Goal: Transaction & Acquisition: Download file/media

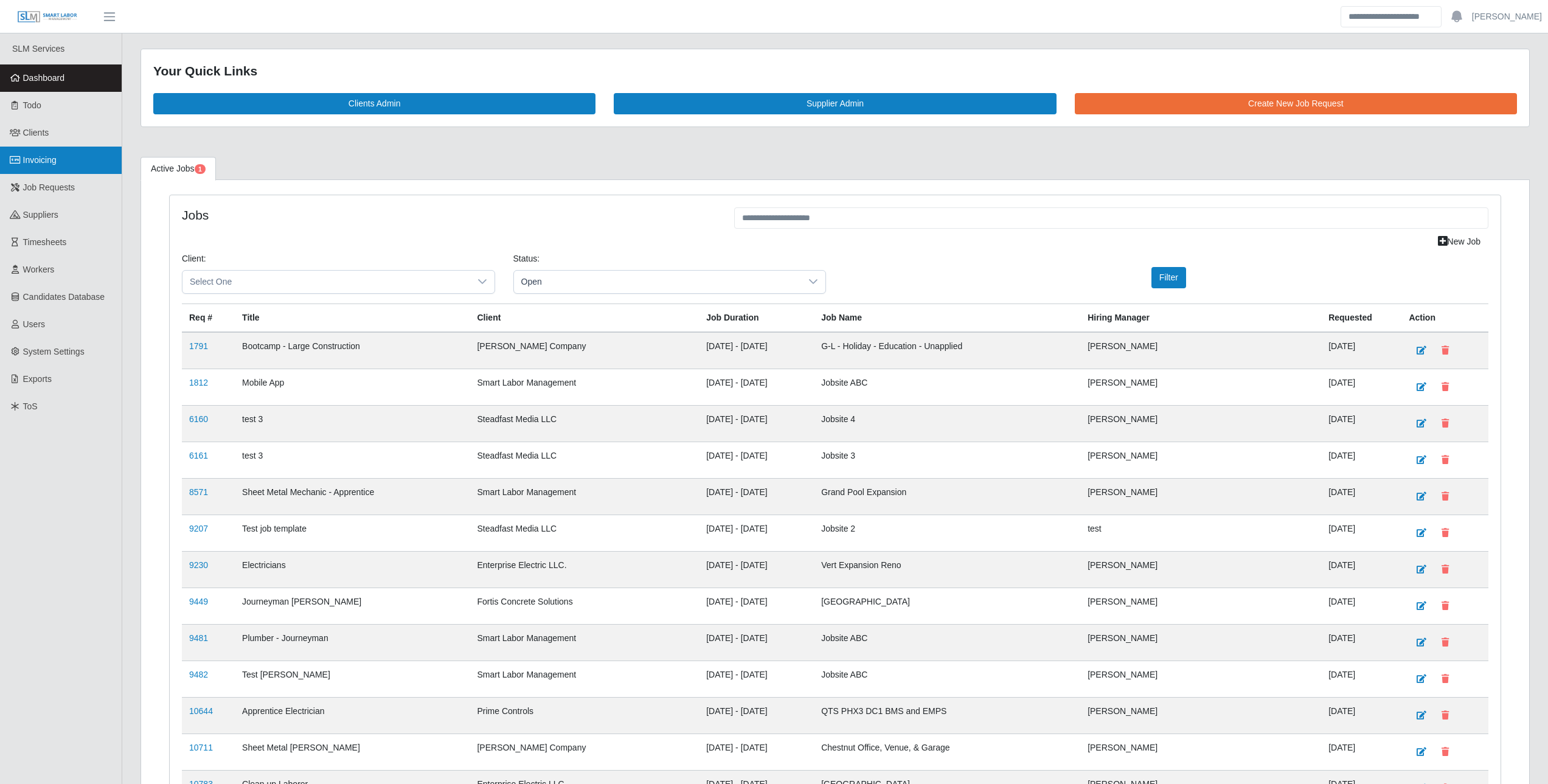
click at [54, 170] on link "Invoicing" at bounding box center [60, 159] width 121 height 28
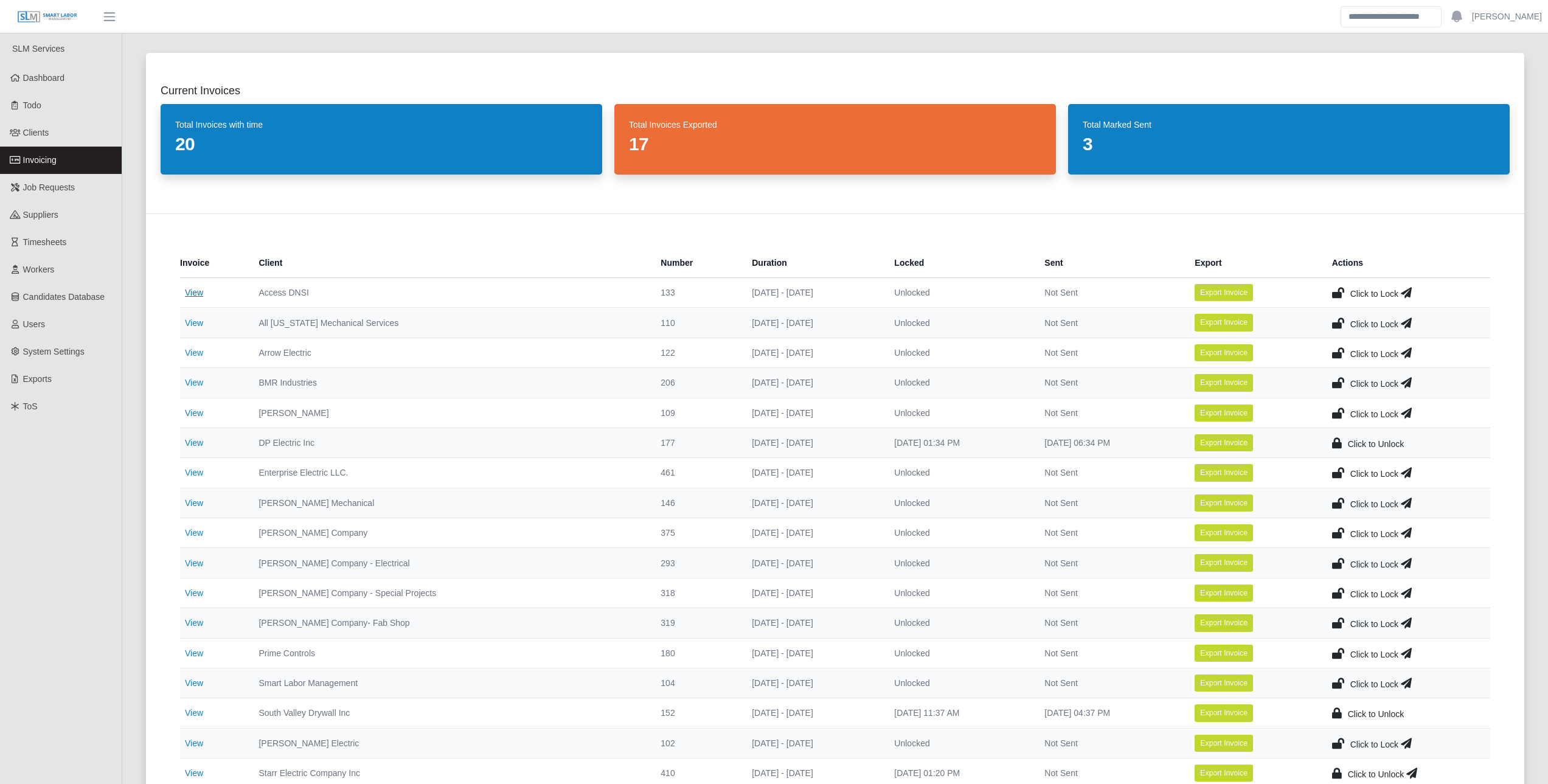
click at [200, 287] on link "View" at bounding box center [194, 292] width 18 height 10
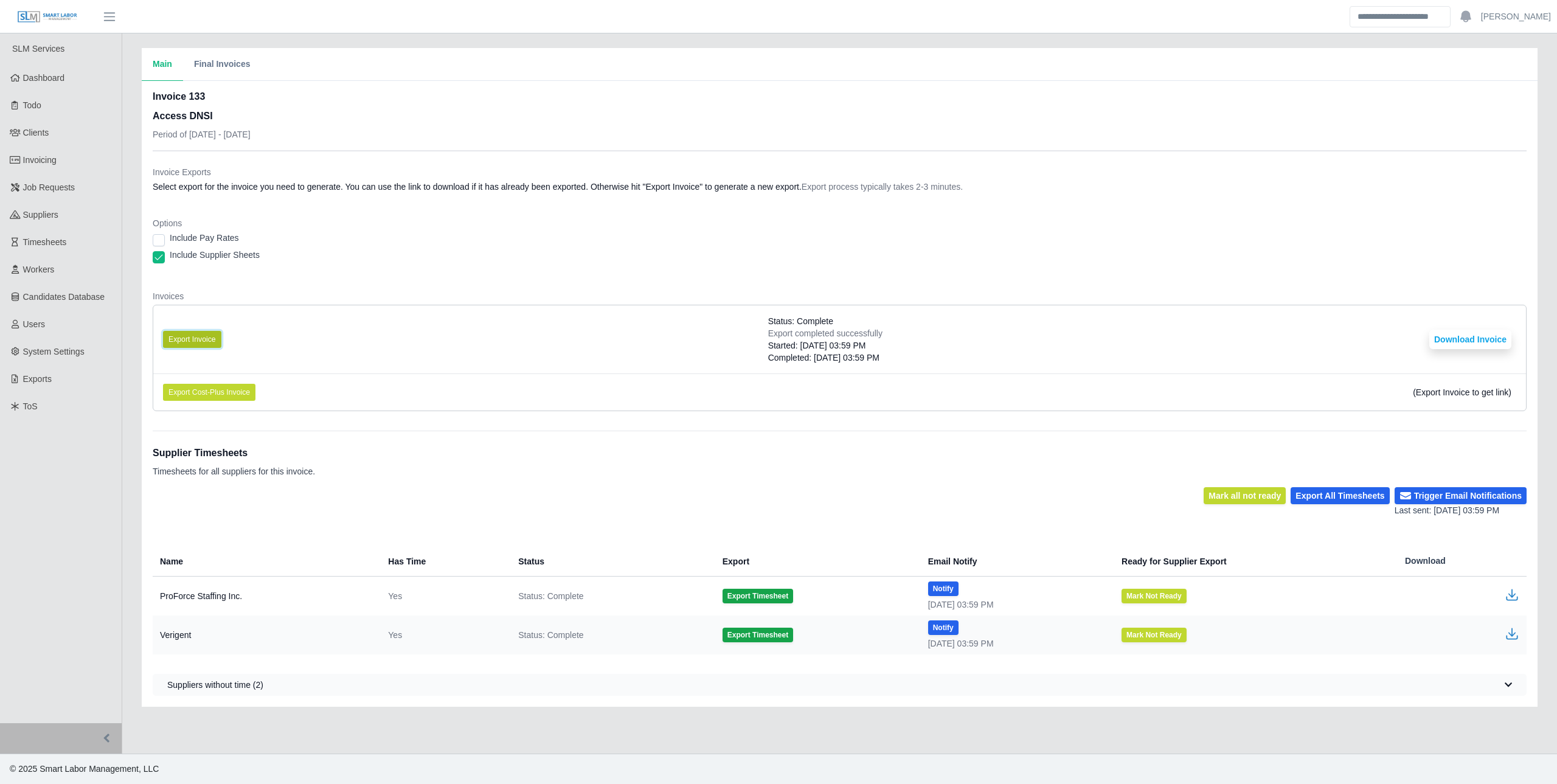
click at [204, 333] on button "Export Invoice" at bounding box center [192, 339] width 58 height 17
click at [1462, 337] on button "Download Invoice" at bounding box center [1471, 339] width 82 height 19
click at [37, 155] on span "Invoicing" at bounding box center [39, 159] width 33 height 10
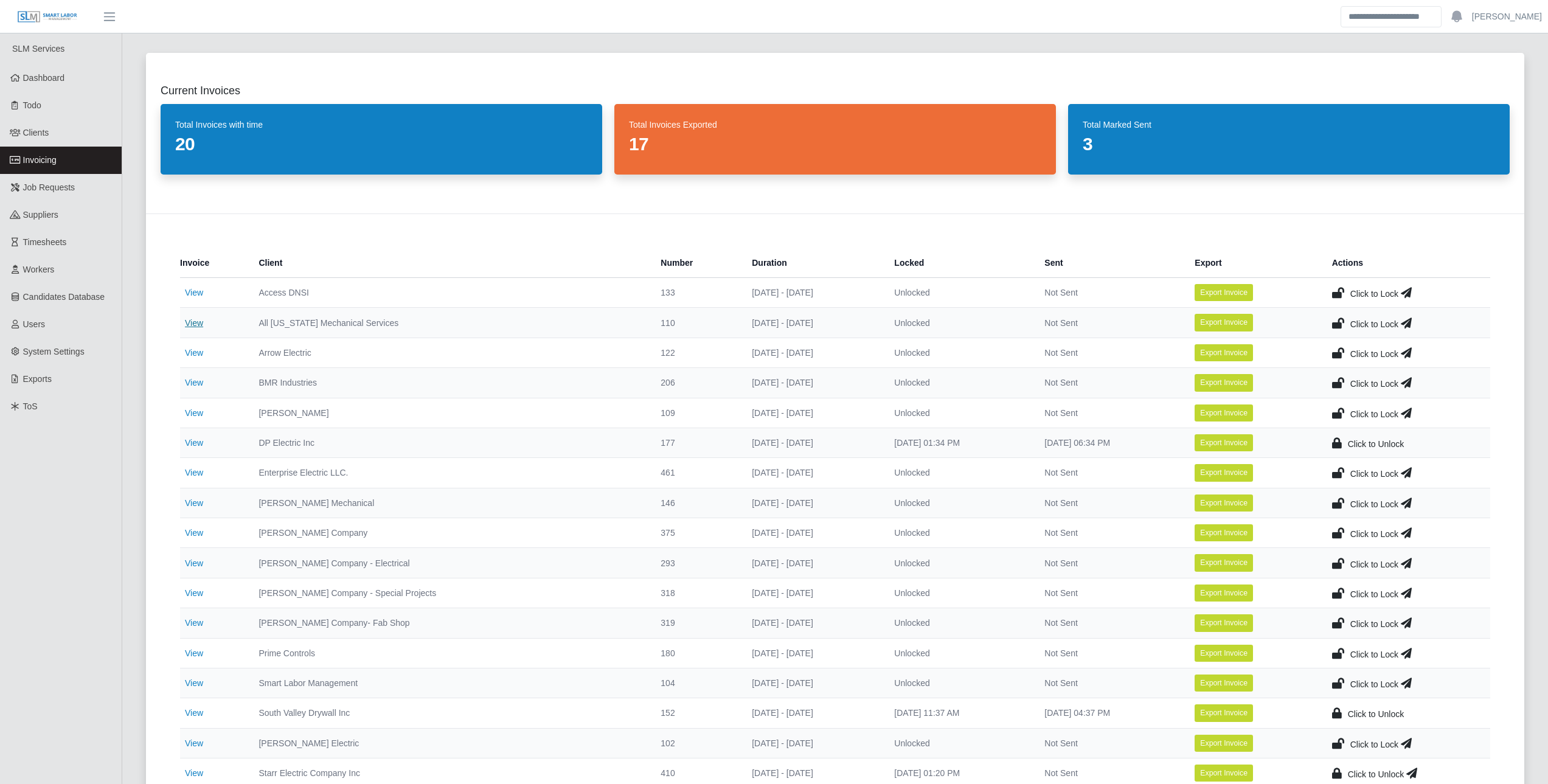
click at [199, 319] on link "View" at bounding box center [194, 323] width 18 height 10
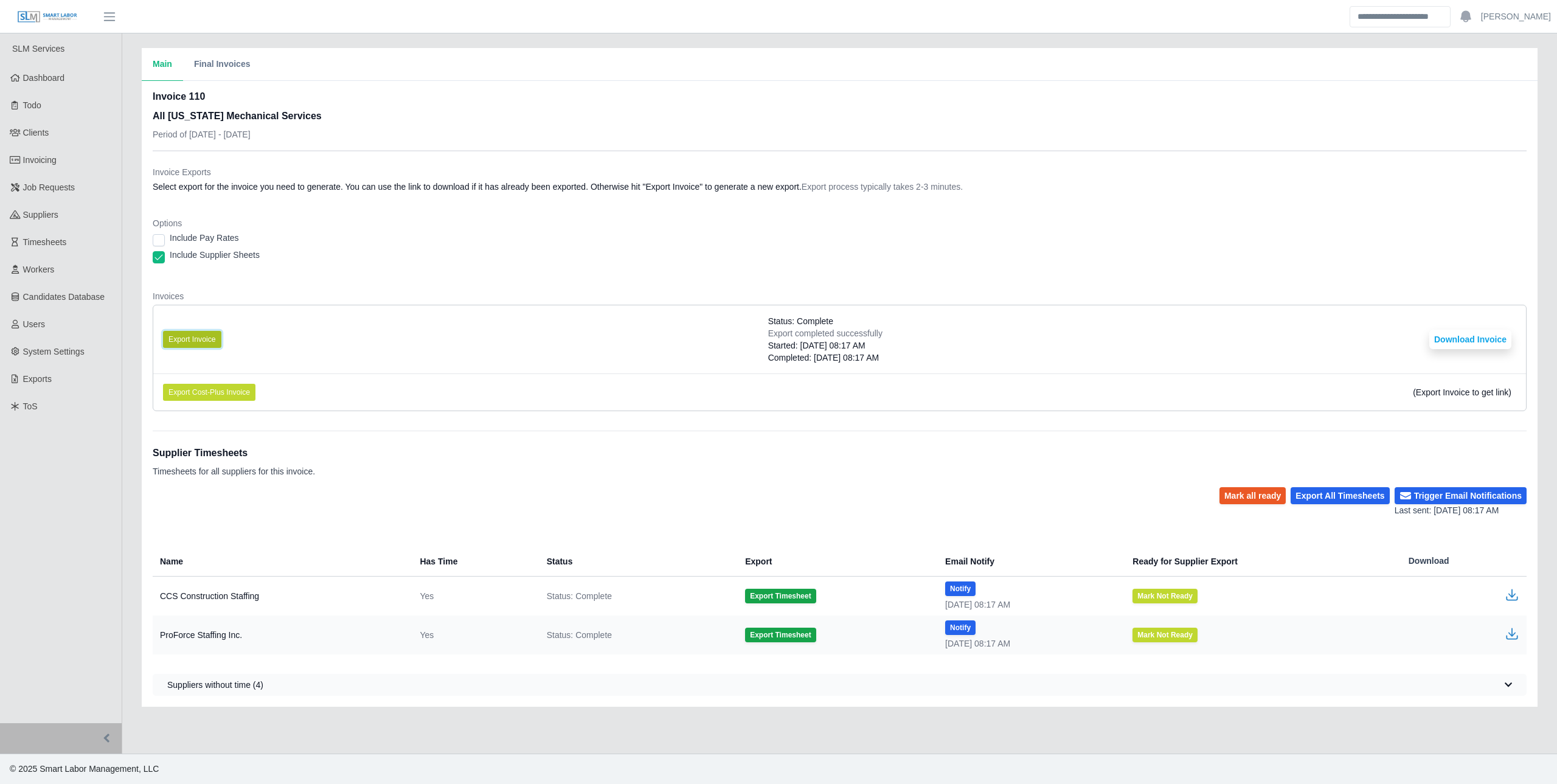
click at [201, 330] on button "Export Invoice" at bounding box center [192, 339] width 58 height 17
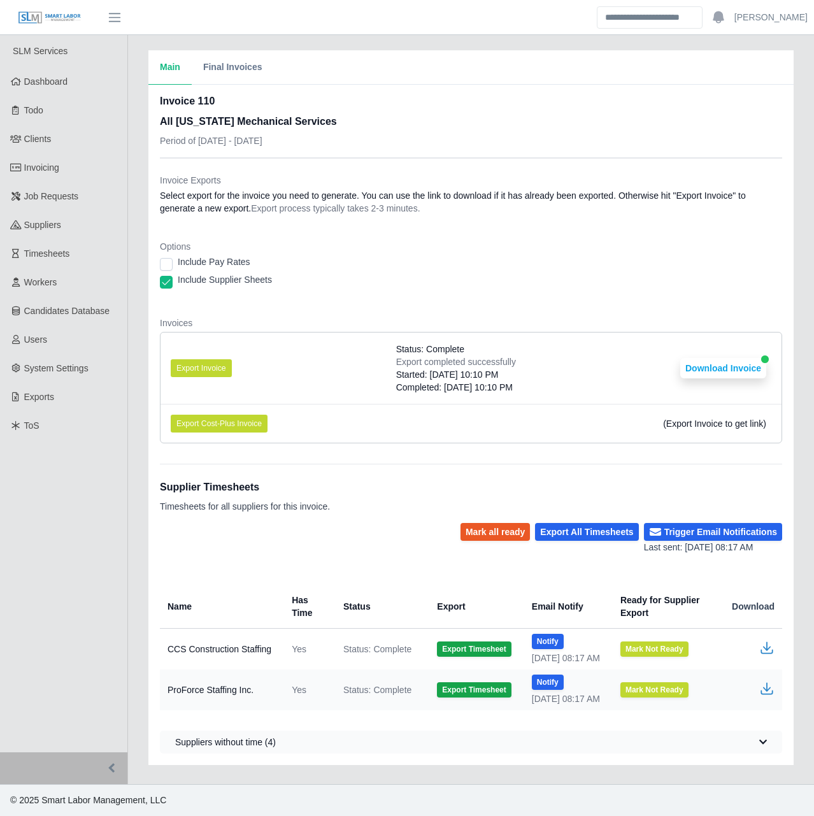
click at [629, 295] on div "Options Include Pay Rates Include Supplier Sheets" at bounding box center [471, 268] width 622 height 56
click at [740, 362] on button "Download Invoice" at bounding box center [723, 368] width 86 height 20
click at [231, 212] on dd "Select export for the invoice you need to generate. You can use the link to dow…" at bounding box center [471, 201] width 622 height 25
